Goal: Feedback & Contribution: Submit feedback/report problem

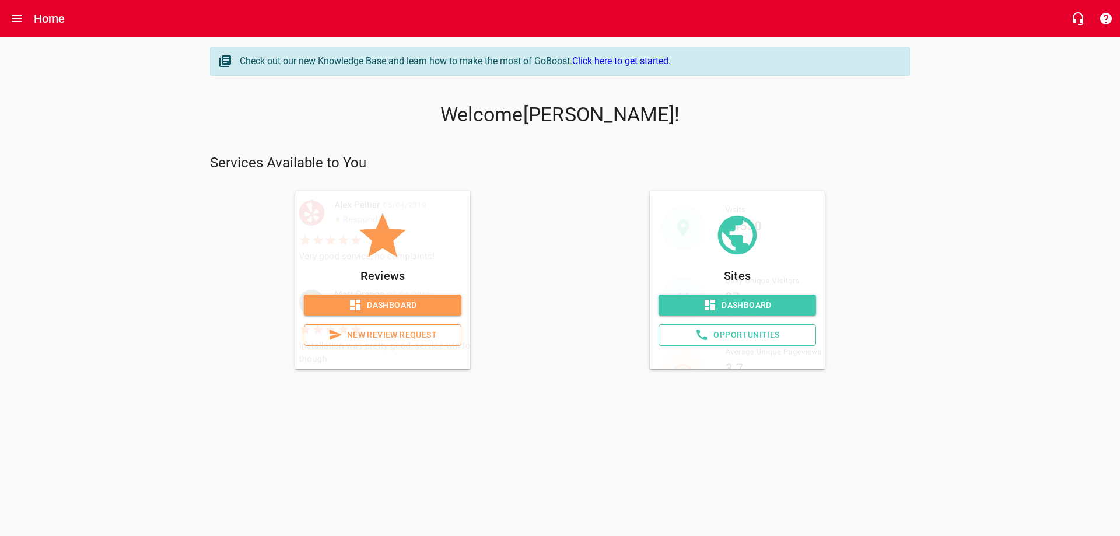
click at [348, 299] on span "Dashboard" at bounding box center [382, 305] width 139 height 15
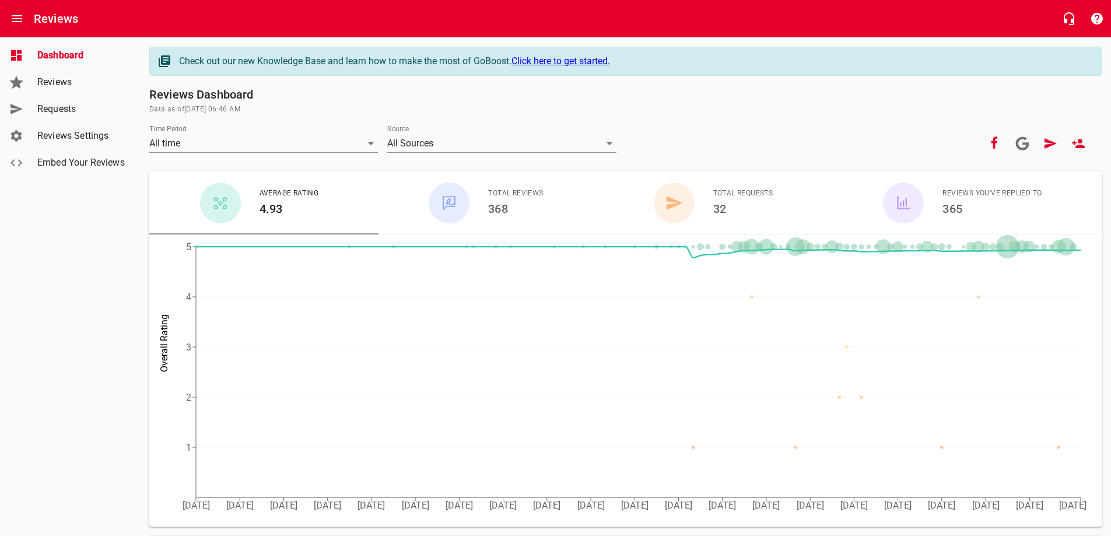
click at [76, 71] on link "Reviews" at bounding box center [70, 82] width 140 height 27
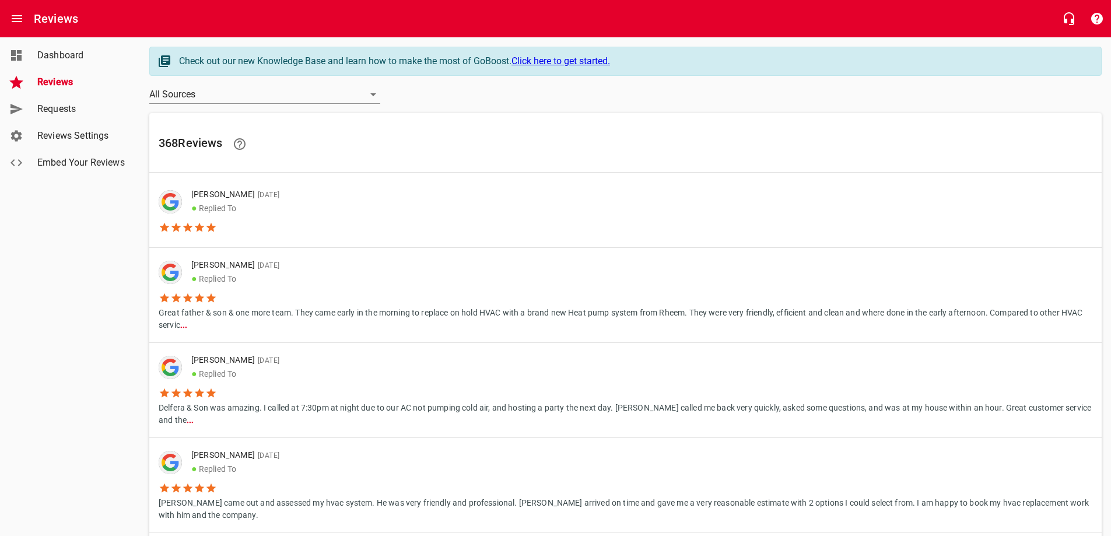
click at [82, 101] on link "Requests" at bounding box center [70, 109] width 140 height 27
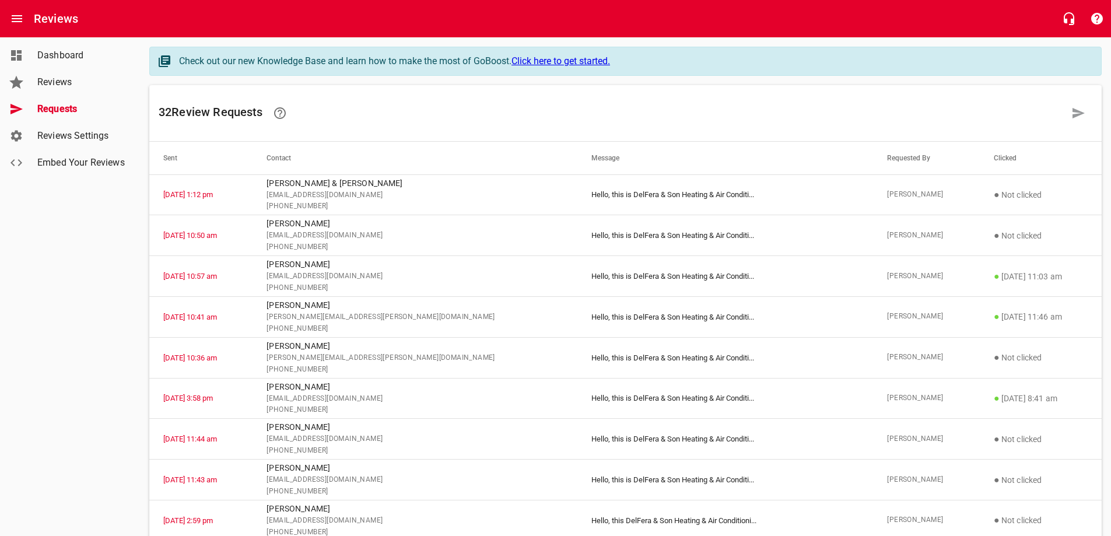
click at [85, 137] on span "Reviews Settings" at bounding box center [81, 136] width 89 height 14
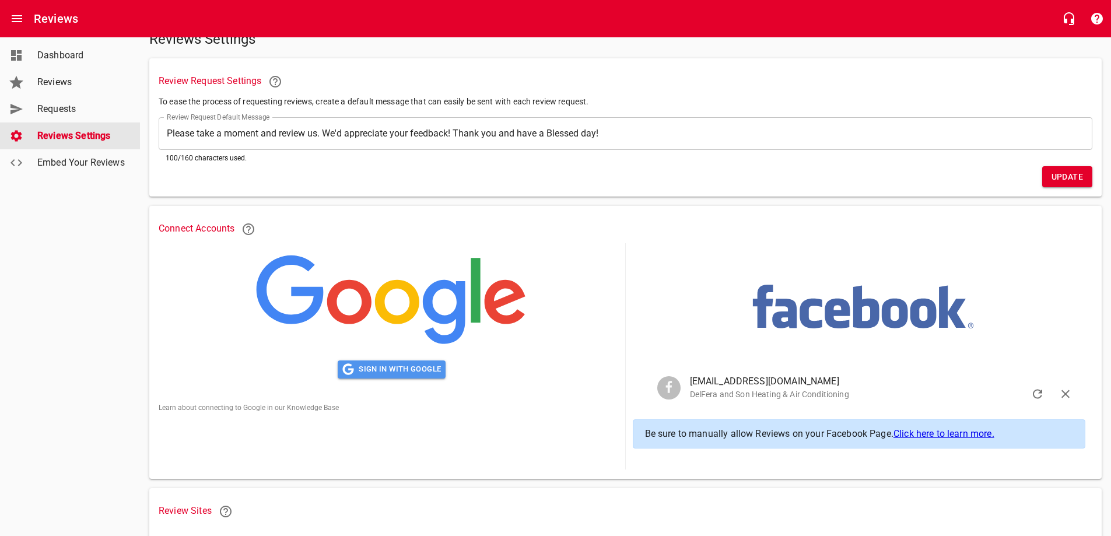
scroll to position [58, 0]
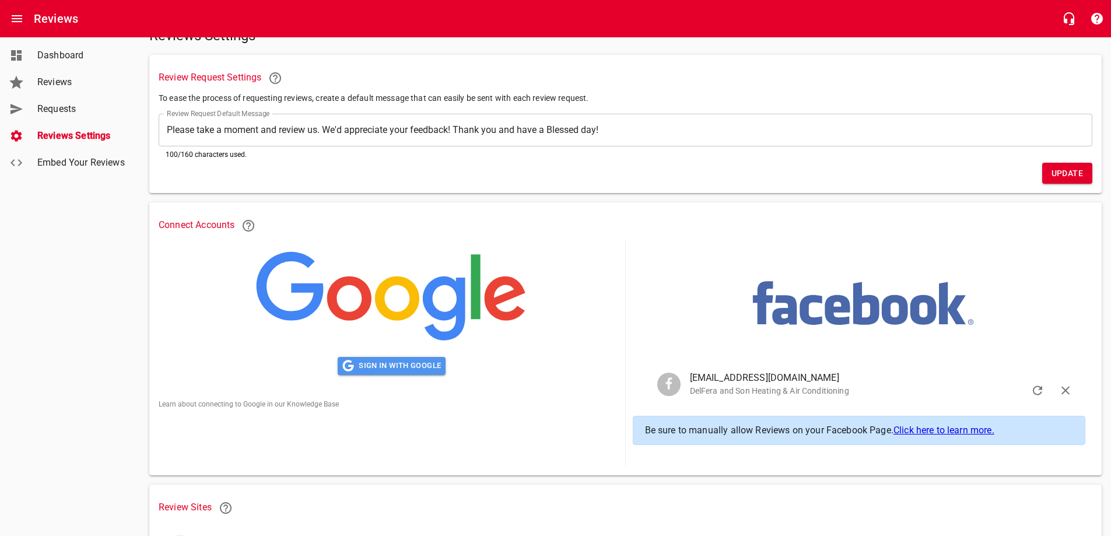
click at [397, 371] on span "Sign in with Google" at bounding box center [391, 365] width 99 height 13
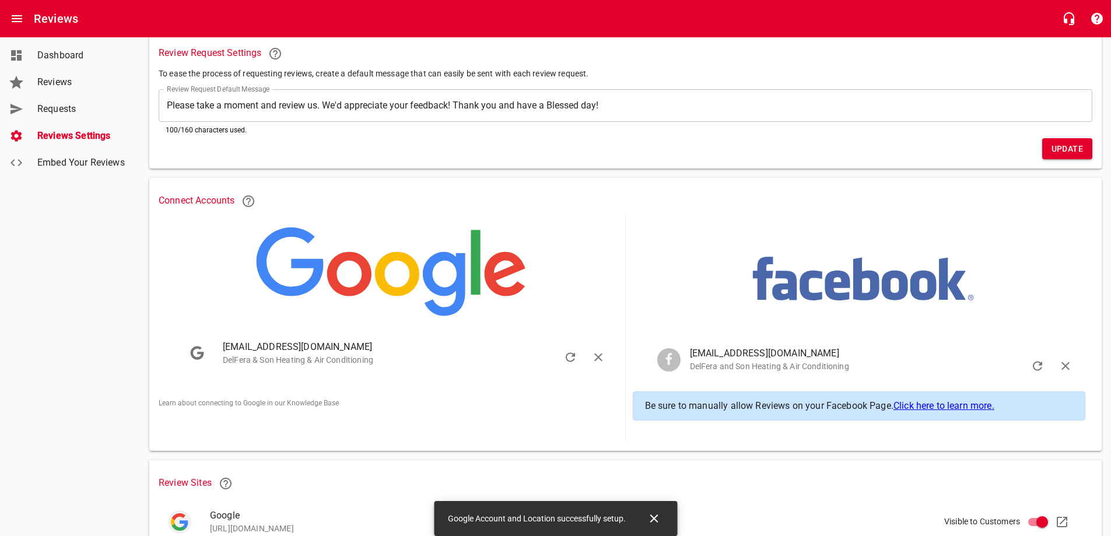
scroll to position [175, 0]
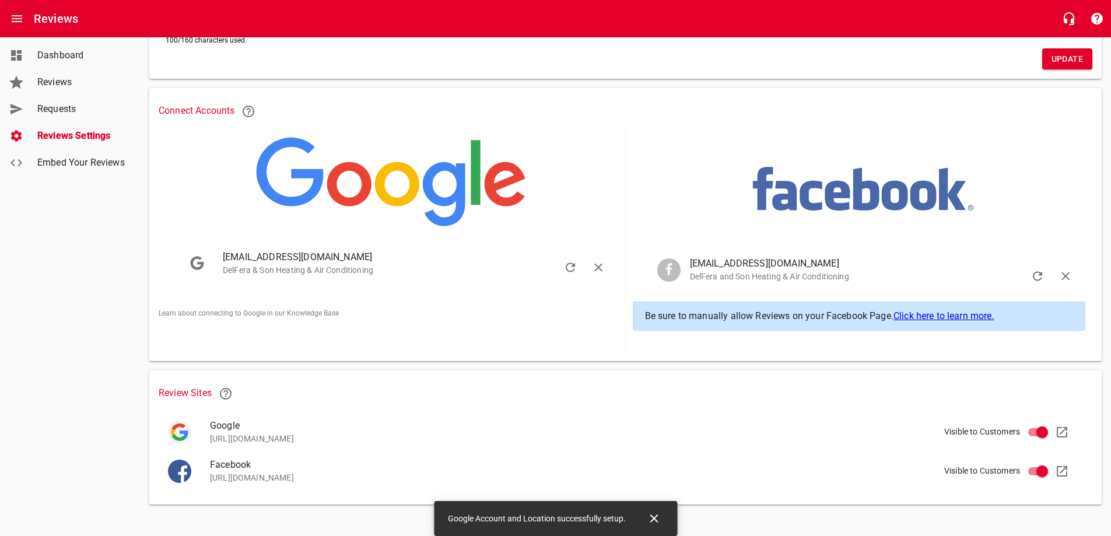
click at [81, 108] on span "Requests" at bounding box center [81, 109] width 89 height 14
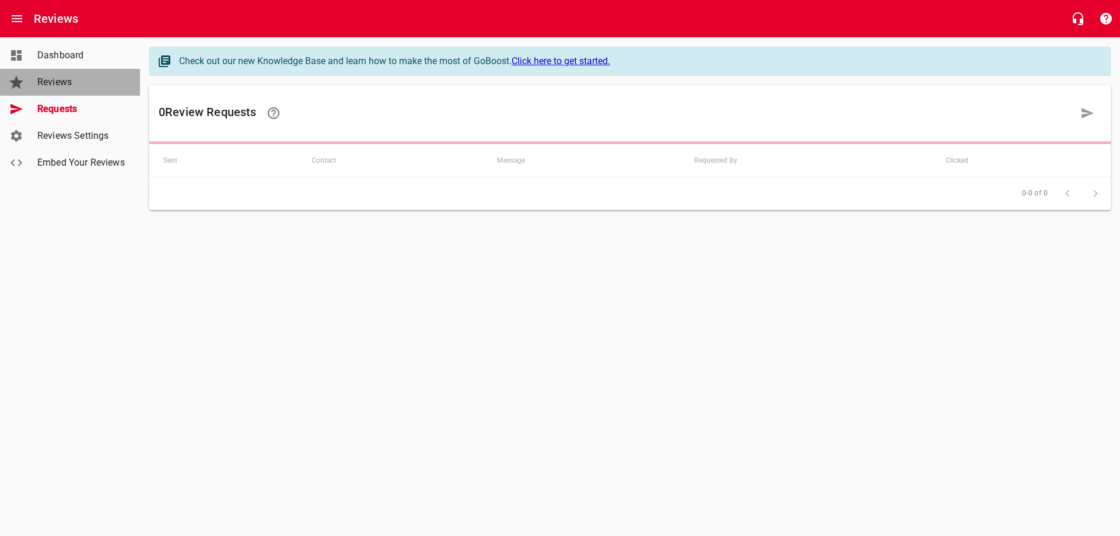
click at [81, 84] on span "Reviews" at bounding box center [81, 82] width 89 height 14
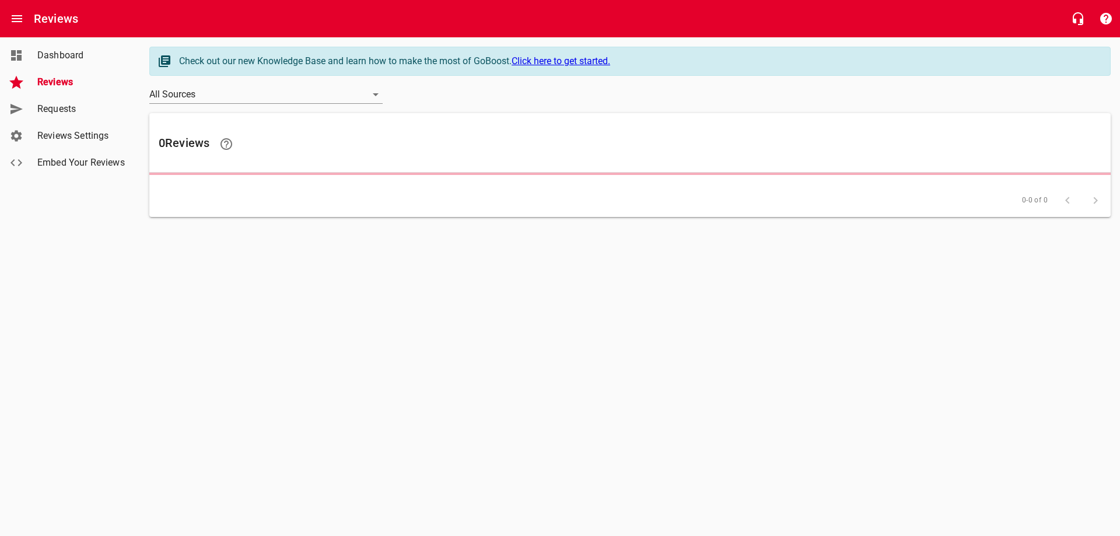
click at [84, 142] on span "Reviews Settings" at bounding box center [81, 136] width 89 height 14
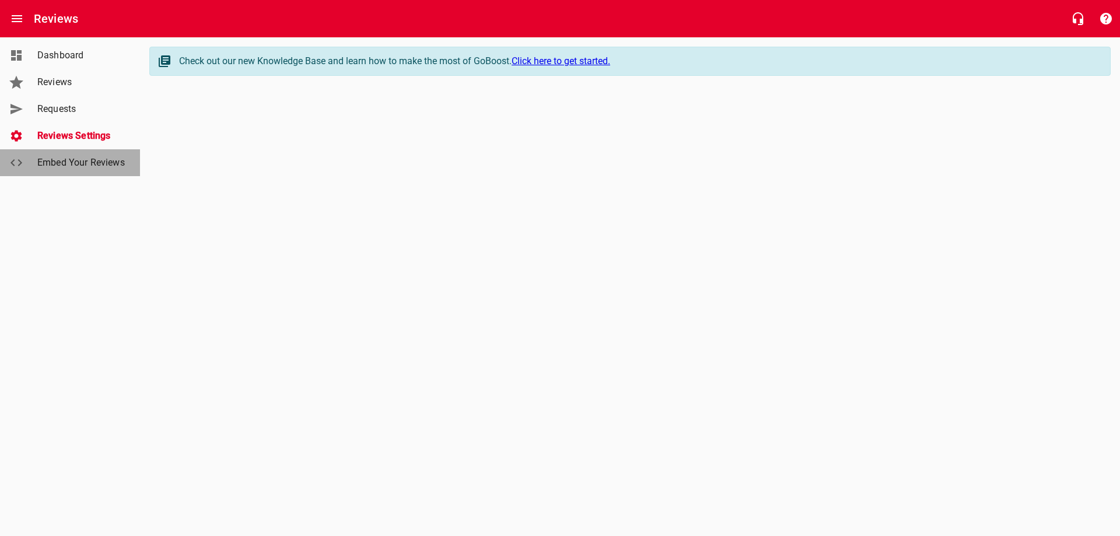
click at [102, 162] on span "Embed Your Reviews" at bounding box center [81, 163] width 89 height 14
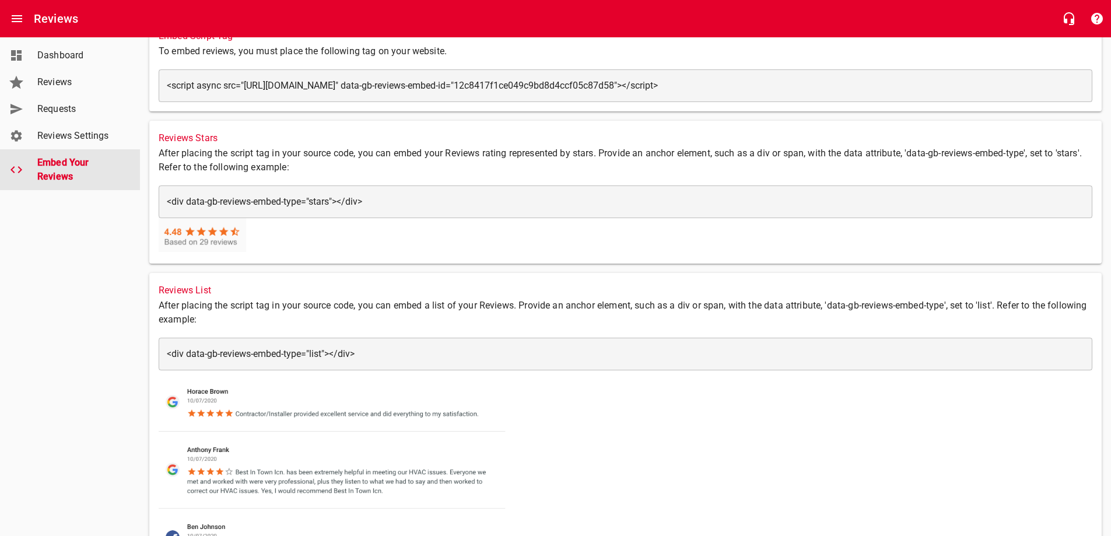
scroll to position [117, 0]
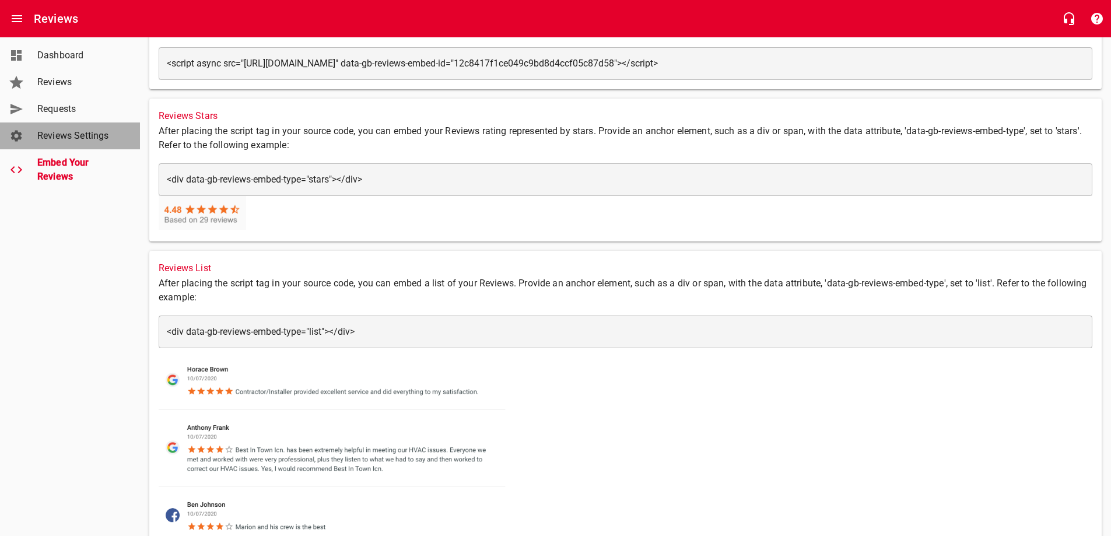
click at [78, 136] on span "Reviews Settings" at bounding box center [81, 136] width 89 height 14
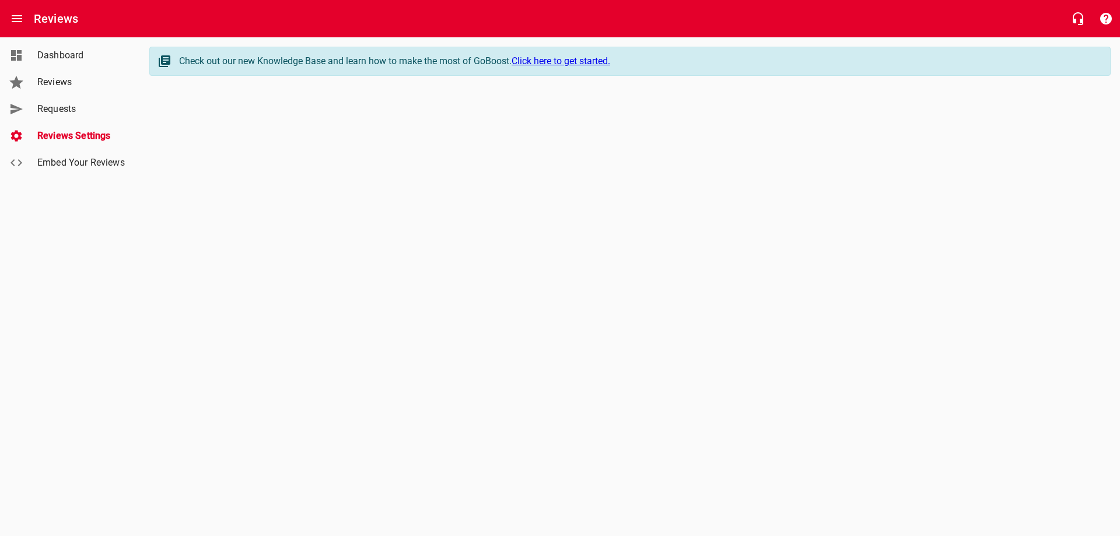
click at [99, 54] on span "Dashboard" at bounding box center [81, 55] width 89 height 14
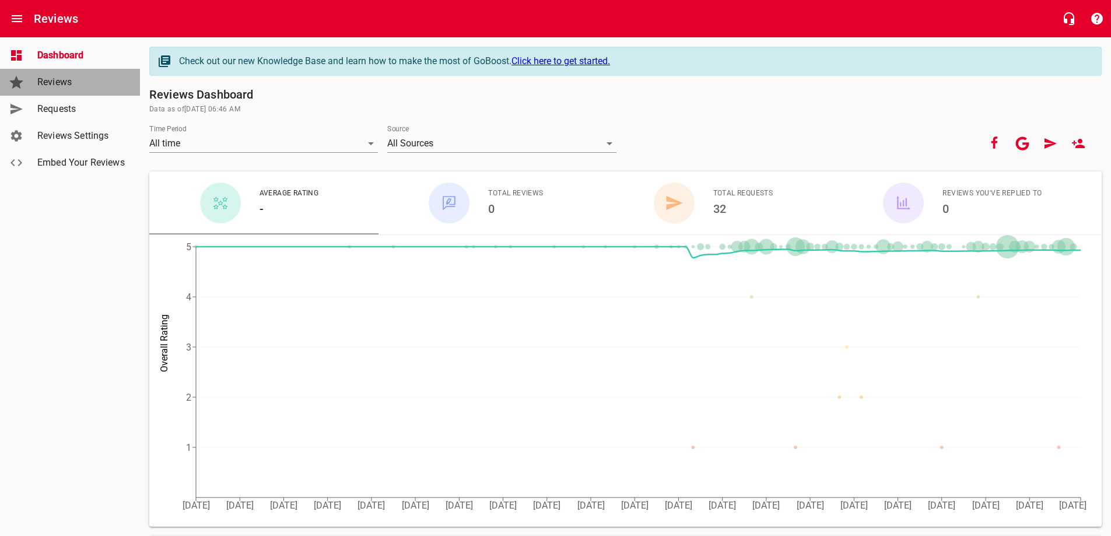
click at [76, 85] on span "Reviews" at bounding box center [81, 82] width 89 height 14
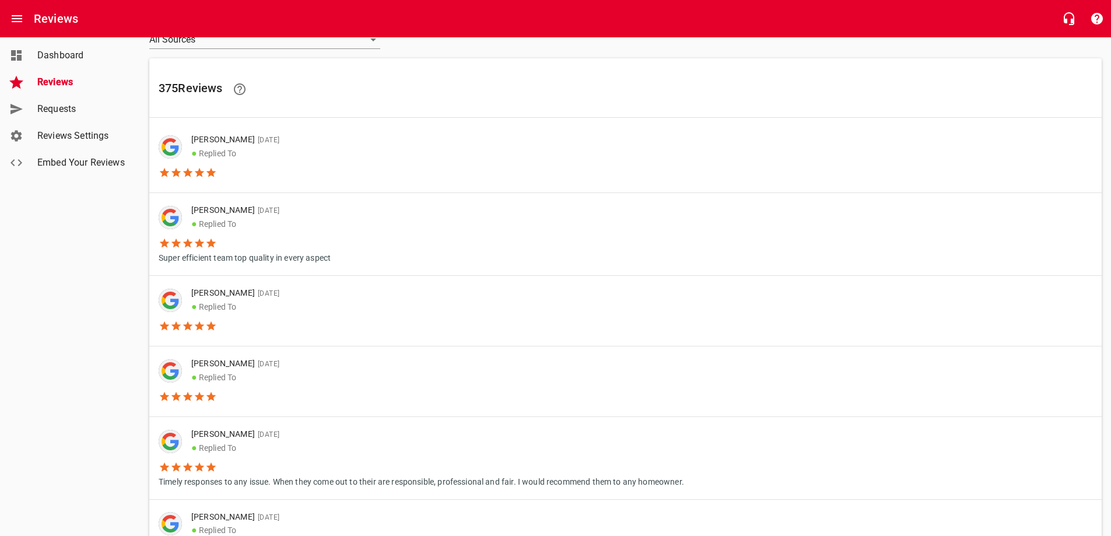
scroll to position [58, 0]
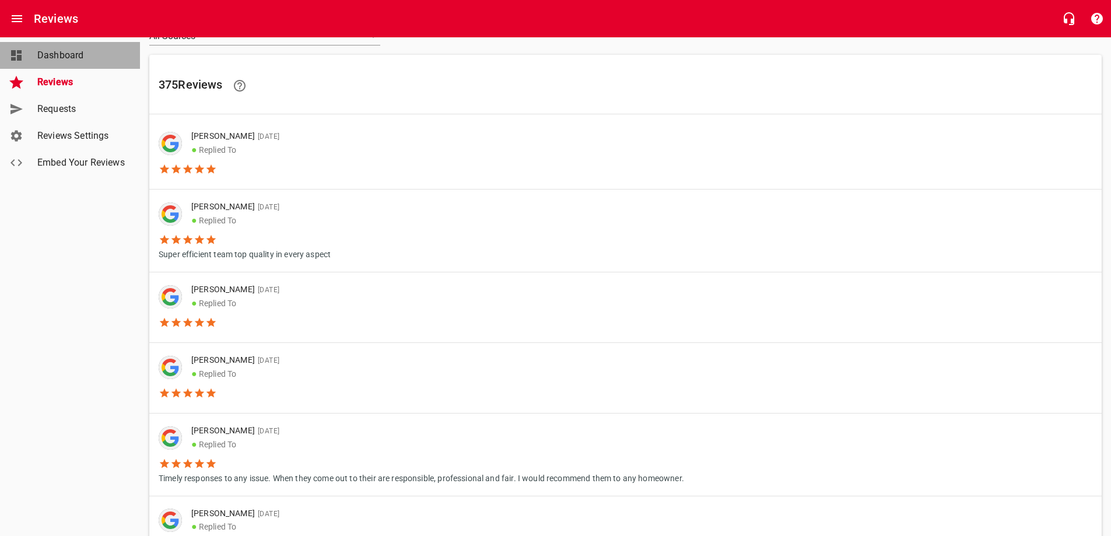
click at [78, 59] on span "Dashboard" at bounding box center [81, 55] width 89 height 14
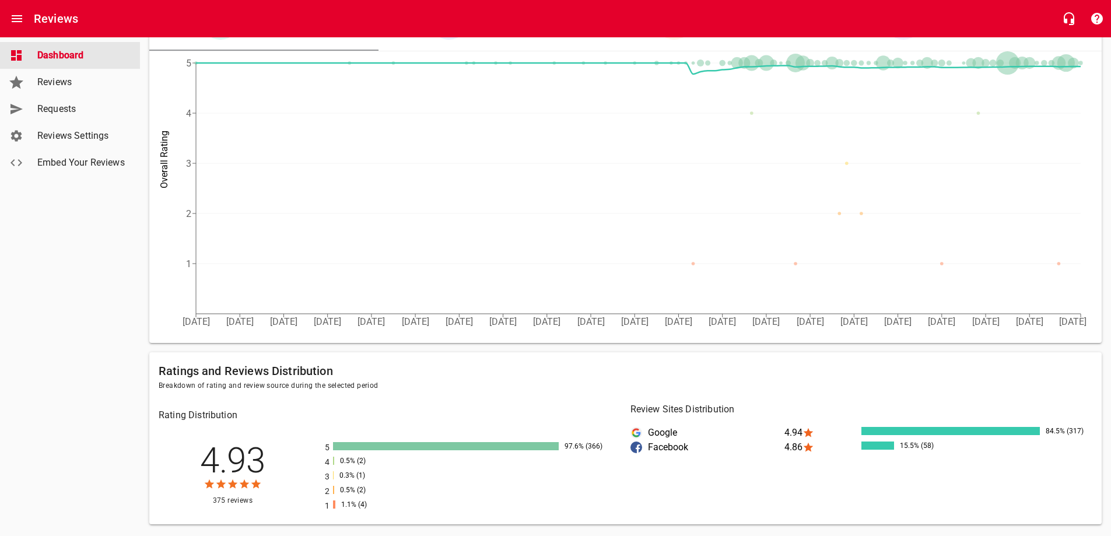
scroll to position [175, 0]
